Goal: Information Seeking & Learning: Learn about a topic

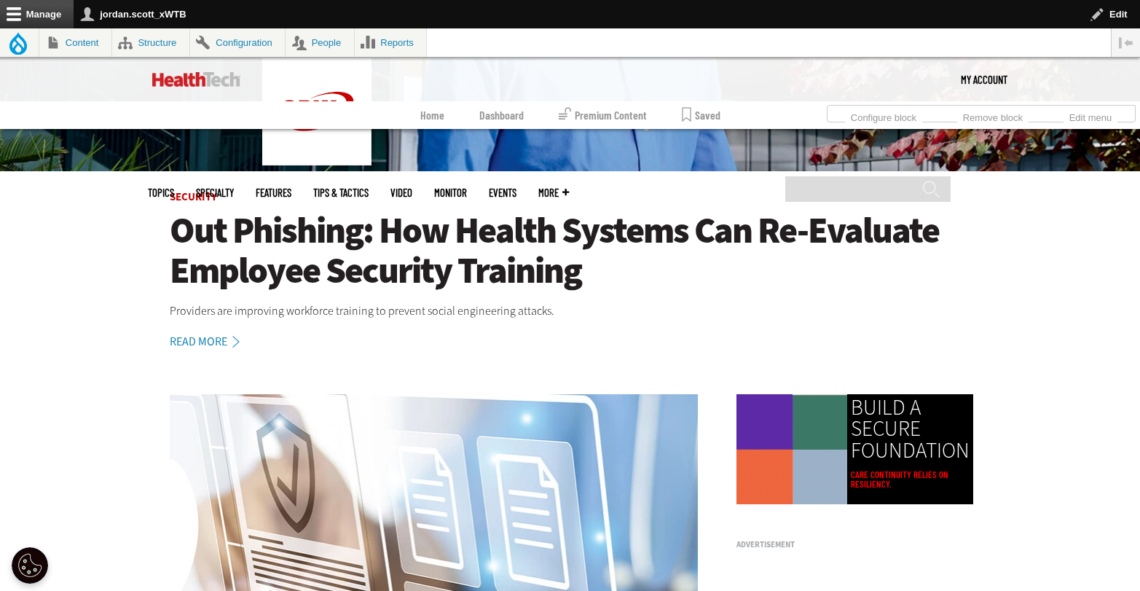
scroll to position [333, 0]
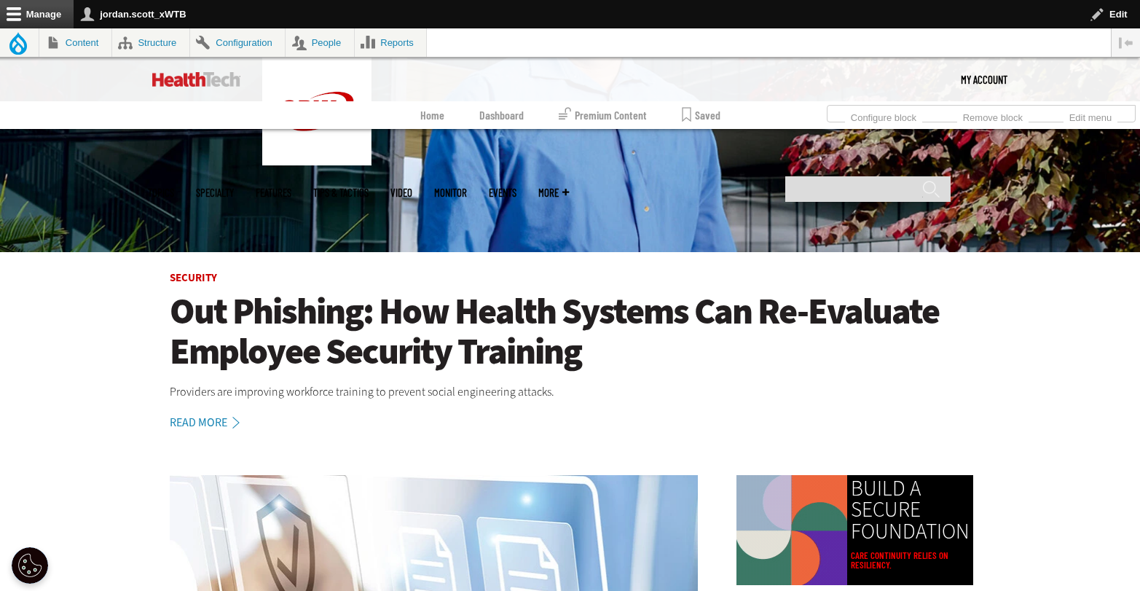
click at [598, 308] on h1 "Out Phishing: How Health Systems Can Re-Evaluate Employee Security Training" at bounding box center [570, 331] width 801 height 80
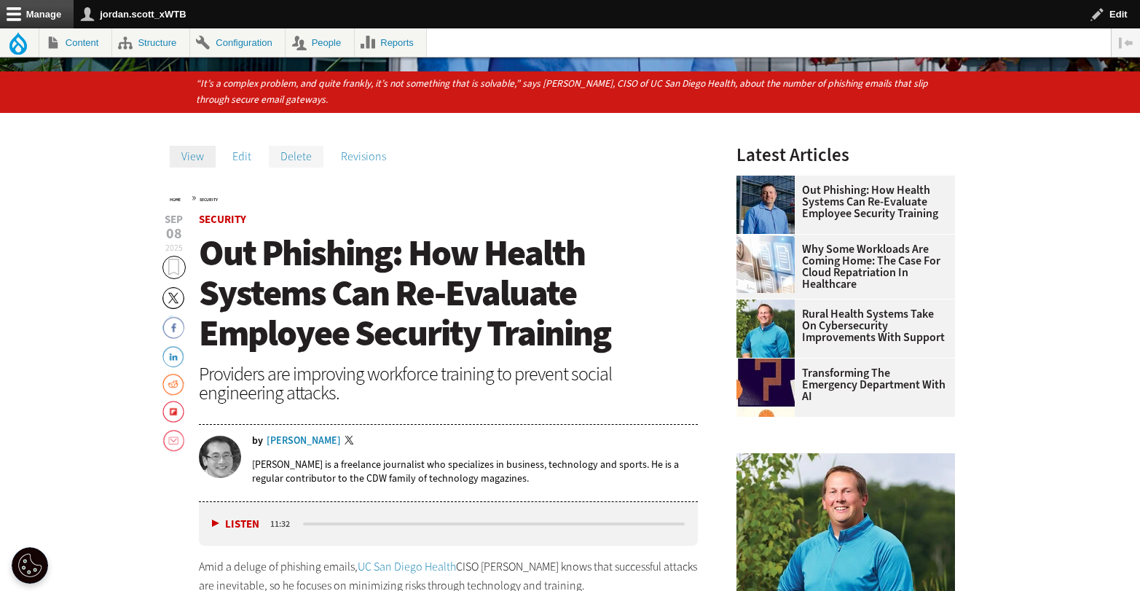
scroll to position [526, 0]
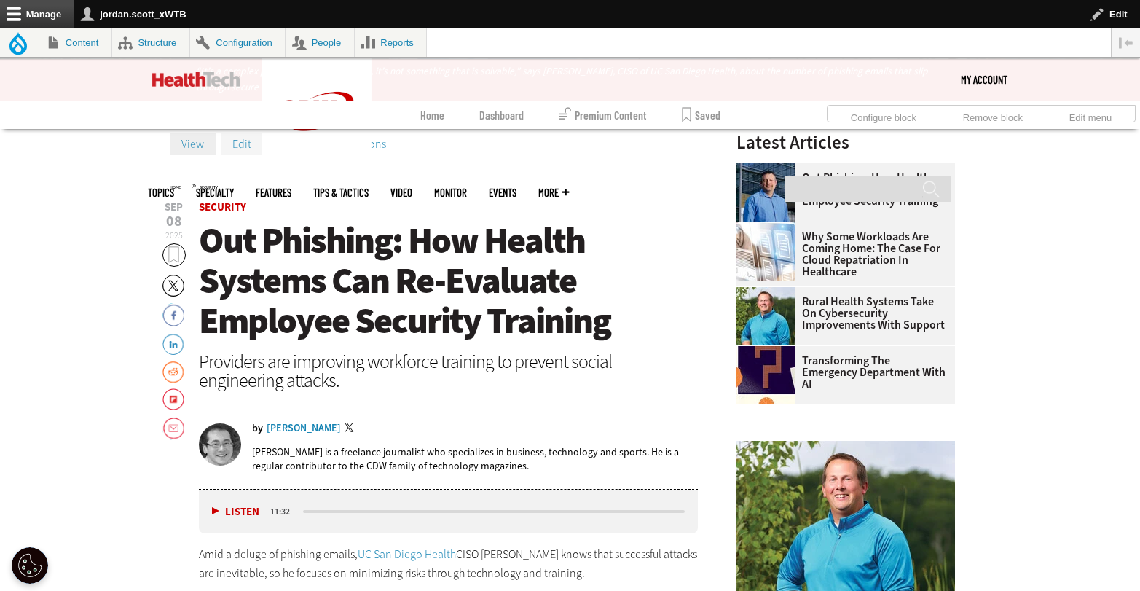
click at [247, 148] on link "Edit" at bounding box center [242, 144] width 42 height 22
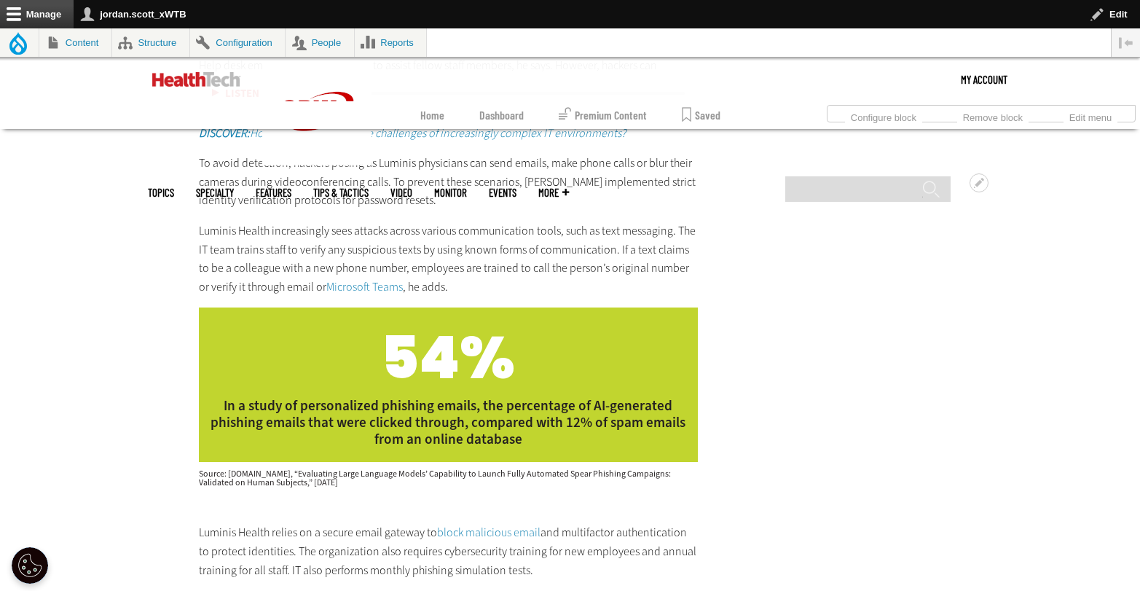
scroll to position [4190, 0]
